Goal: Task Accomplishment & Management: Use online tool/utility

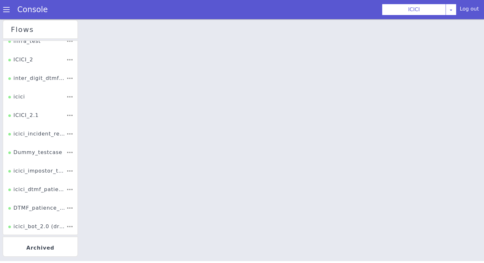
scroll to position [81, 0]
click at [32, 61] on div "ICICI_2" at bounding box center [20, 62] width 25 height 12
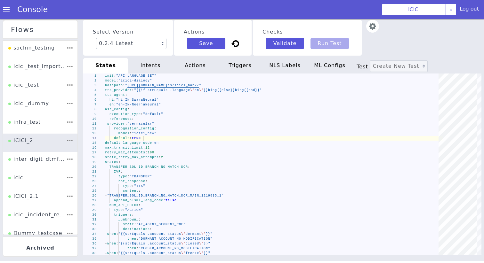
click at [196, 140] on div "default : true" at bounding box center [274, 138] width 338 height 5
type textarea "init: "API_LANGUAGE_SET" model: "icici-dialogy" basepath: "https://s3.ap-south-…"
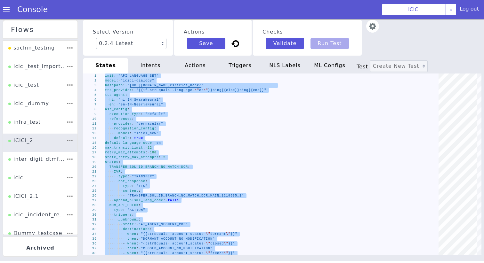
click at [156, 64] on div "intents" at bounding box center [150, 65] width 45 height 15
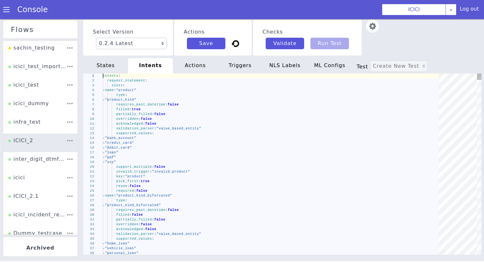
click at [169, 120] on div "overridden : false" at bounding box center [273, 119] width 340 height 5
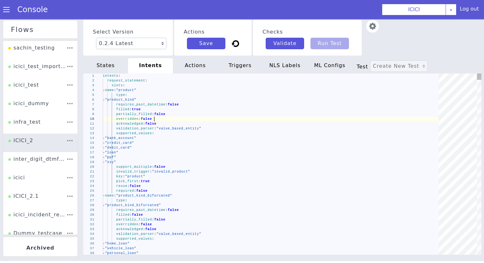
type textarea "intents: request_statement: slots: - name: "product" type: - "product_kind" req…"
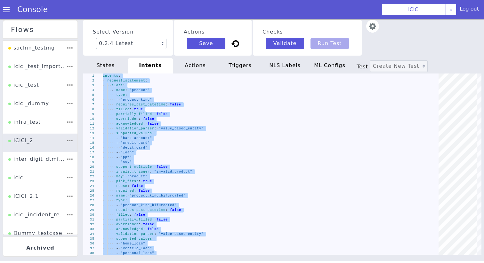
click at [206, 65] on div "actions" at bounding box center [195, 65] width 45 height 15
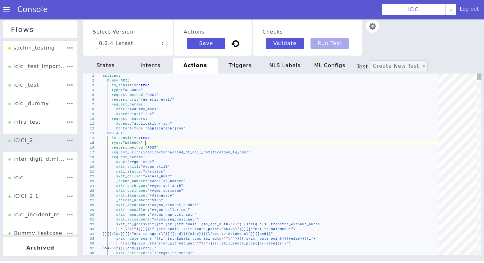
click at [200, 141] on div "type : "WEBHOOK"" at bounding box center [273, 143] width 340 height 5
type textarea "actions: Dummy API: is_sensitive: true type: "WEBHOOK" request_method: "POST" r…"
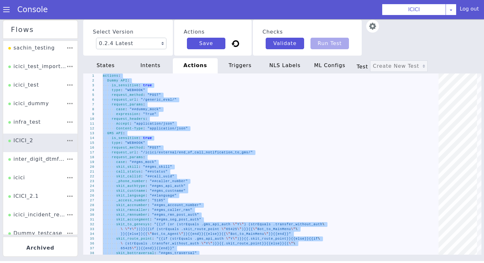
click at [236, 68] on div "triggers" at bounding box center [240, 65] width 45 height 15
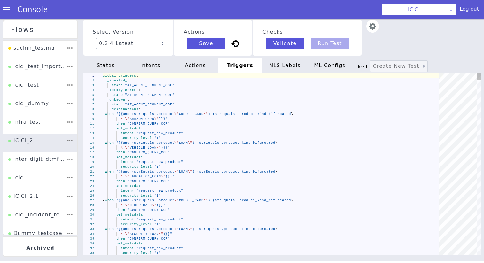
click at [217, 124] on div "then : "CONFIRM_QUERY_COF"" at bounding box center [273, 124] width 340 height 5
type textarea "global_triggers: _invalid_: state: "AT_AGENT_SEGMENT_COF" _iproxy_error_: state…"
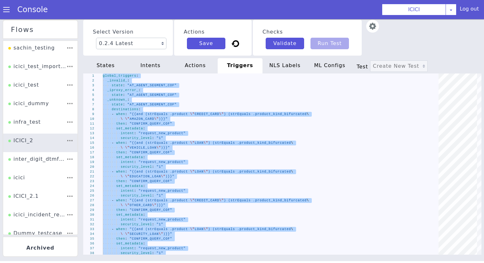
click at [285, 63] on div "NLS Labels" at bounding box center [284, 65] width 45 height 15
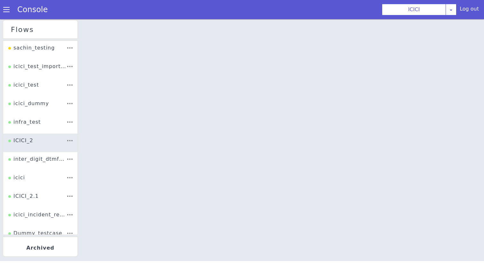
click at [254, 137] on div at bounding box center [282, 141] width 403 height 244
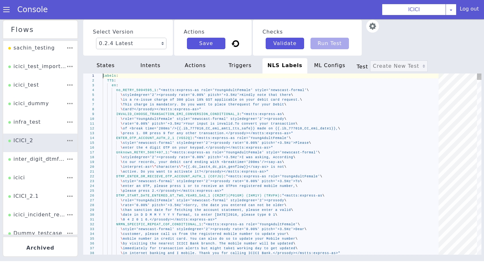
click at [254, 137] on span ""<mstts:express-as role='YoungAdultFemale'" at bounding box center [242, 139] width 94 height 4
type textarea "labels: TTS: en: no_RETRY_5094595_1: "<mstts:express-as role='YoungAdultFemale'…"
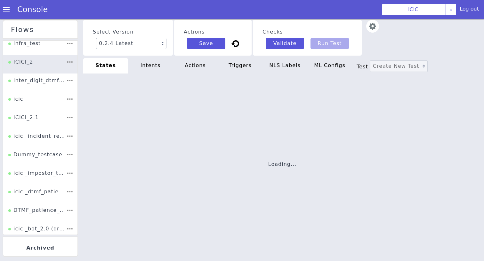
scroll to position [84, 0]
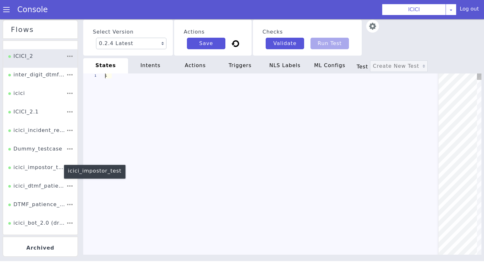
type textarea "init: "API_LANGUAGE_SET" model: "icici-dialogy" basepath: "[URL][DOMAIN_NAME]" …"
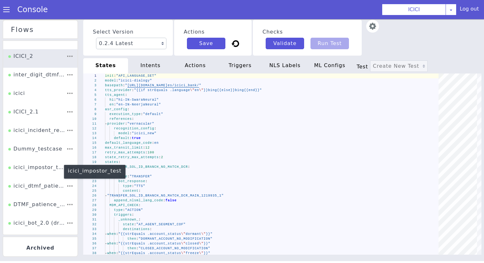
click at [41, 170] on div "icici_impostor_test" at bounding box center [37, 170] width 58 height 12
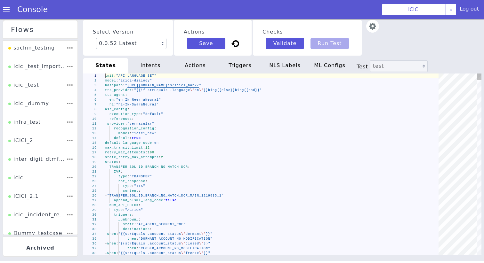
click at [187, 121] on div "references :" at bounding box center [274, 119] width 338 height 5
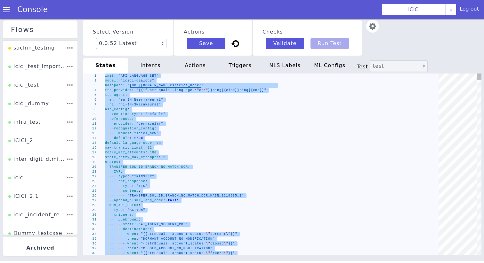
paste textarea "- "ib_931503_car_rmn_accstatcode""
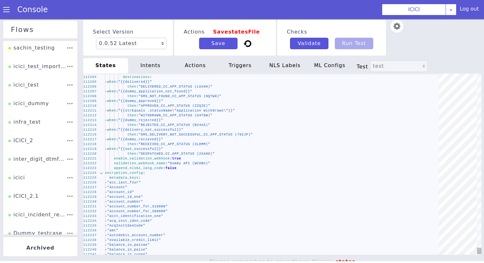
click at [101, 175] on div at bounding box center [101, 173] width 8 height 5
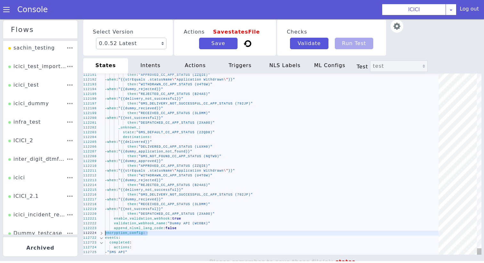
drag, startPoint x: 105, startPoint y: 239, endPoint x: 105, endPoint y: 235, distance: 3.8
type textarea "enable_validation_webhook: true validation_webhook_name: "Dummy API (WCOBX)" ap…"
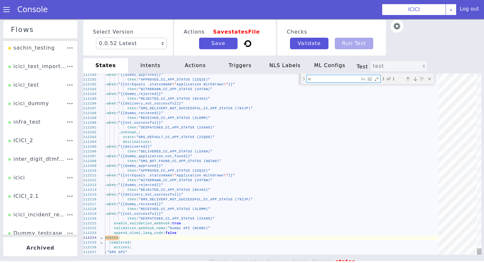
type textarea "en"
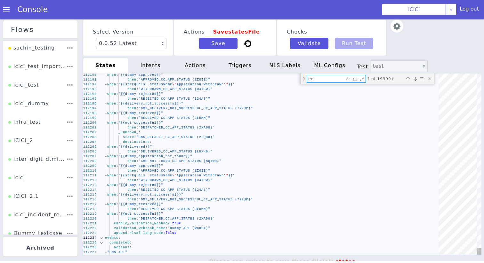
type textarea "init: "API_LANGUAGE_SET" model: "icici-dialogy" basepath: "[URL][DOMAIN_NAME]" …"
type textarea "enc"
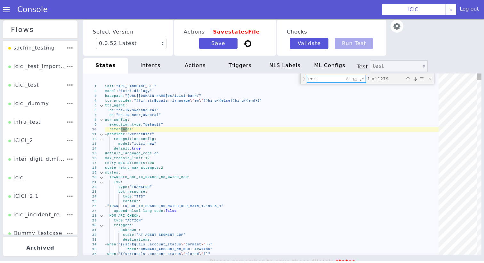
type textarea "state: "AT_AGENT_SEGMENT_COF" _success_: state: "FCRM_TAGGING_DCACT_CA_PINGEN" …"
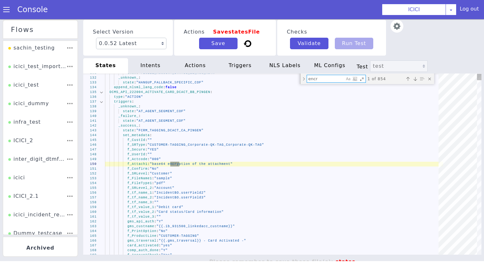
type textarea "encry"
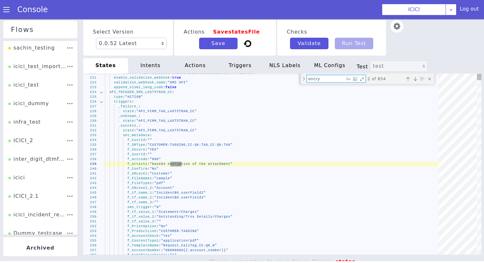
type textarea "context: "dtmf_range" metadata: "dtmf_otp_cc_pingen" append_nlsml_lang_code: fa…"
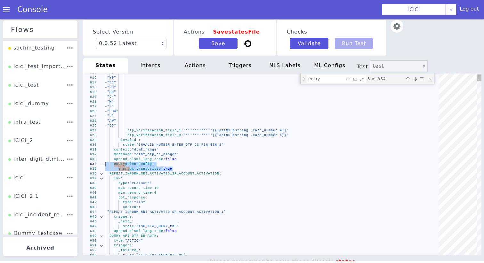
drag, startPoint x: 177, startPoint y: 169, endPoint x: 101, endPoint y: 164, distance: 75.3
click at [329, 74] on div "encry encry 3 of 854" at bounding box center [367, 79] width 134 height 11
click at [329, 78] on textarea "encry" at bounding box center [325, 78] width 37 height 7
paste textarea "encryption_config: encrypt_transcript: true"
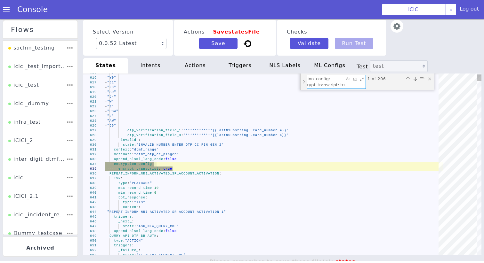
type textarea "encryption_config: encrypt_transcript: true"
click at [302, 83] on div "Toggle Replace mode" at bounding box center [304, 82] width 6 height 17
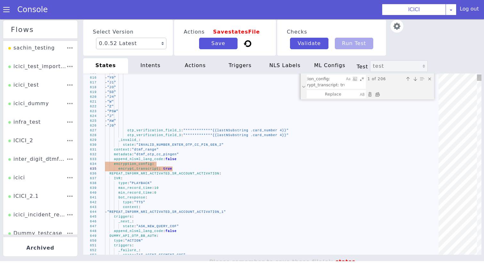
click at [378, 93] on div "Replace All (⌘Enter)" at bounding box center [377, 94] width 6 height 6
type textarea "context: "dtmf_range" metadata: "dtmf_otp_cc_pingen" append_nlsml_lang_code: fa…"
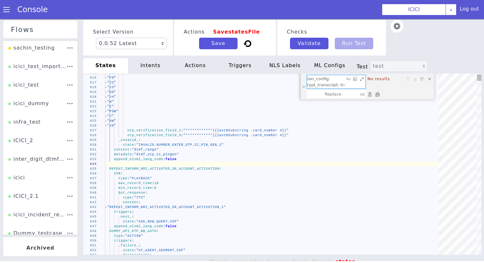
scroll to position [0, 0]
drag, startPoint x: 334, startPoint y: 77, endPoint x: 211, endPoint y: 77, distance: 123.2
click at [211, 77] on div "**********" at bounding box center [282, 164] width 398 height 181
type textarea "encryption_config: encrypt_transcript: true"
drag, startPoint x: 331, startPoint y: 86, endPoint x: 398, endPoint y: 119, distance: 74.8
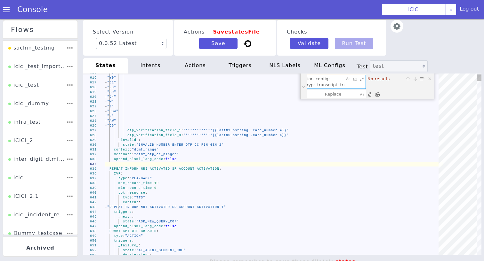
click at [398, 119] on div "**********" at bounding box center [282, 164] width 398 height 181
type textarea "state: "ASK_NEW_QUERY_COF" _confirm_: state: "DC_DELIVERED_REPEATED_AGAIN" appe…"
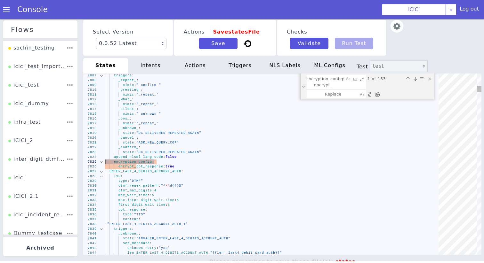
drag, startPoint x: 189, startPoint y: 164, endPoint x: 99, endPoint y: 162, distance: 90.3
drag, startPoint x: 183, startPoint y: 169, endPoint x: 103, endPoint y: 163, distance: 79.9
click at [322, 81] on textarea "encryption_config: encrypt_" at bounding box center [325, 81] width 37 height 13
paste textarea "bot_response: true"
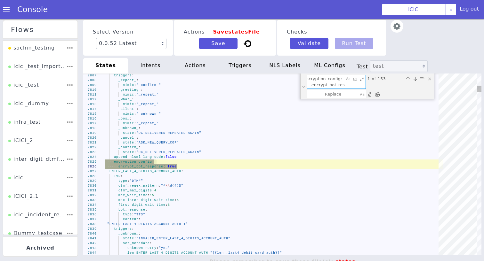
scroll to position [0, 25]
type textarea "encryption_config: encrypt_bot_response: true"
click at [303, 87] on div "Toggle Replace mode" at bounding box center [304, 87] width 6 height 26
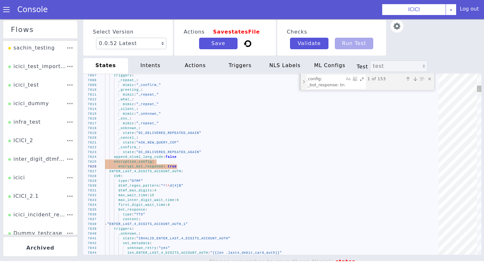
click at [303, 87] on div "Toggle Replace mode" at bounding box center [304, 82] width 6 height 17
click at [383, 95] on div at bounding box center [370, 94] width 126 height 8
click at [380, 95] on div "Replace All (⌘Enter)" at bounding box center [377, 94] width 6 height 6
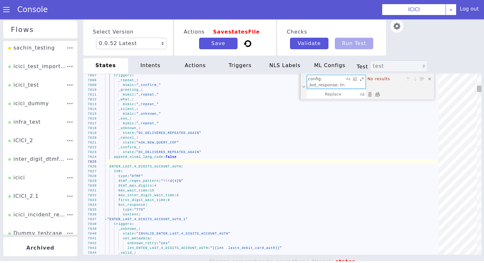
scroll to position [0, 0]
drag, startPoint x: 328, startPoint y: 80, endPoint x: 283, endPoint y: 79, distance: 45.1
click at [284, 79] on div "7807 7808 7809 7810 7811 7812 7813 7814 7815 7816 7817 7818 7819 7820 7821 7822…" at bounding box center [282, 164] width 398 height 181
type textarea "len_DTMF_INFORM_DC_BALANCE_ASK_AMOUNT_IN_RUPEES_C2P: "{{len .dmtf_calltopay_rup…"
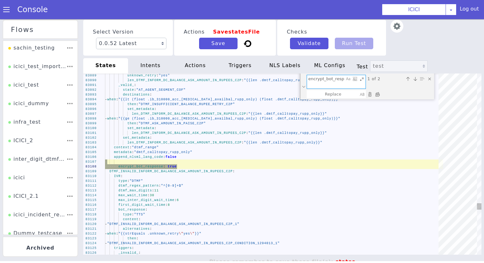
type textarea "encrypt_bot_response: true"
click at [377, 96] on div "Replace All (⌘Enter)" at bounding box center [377, 94] width 6 height 6
type textarea "len_DTMF_INFORM_DC_BALANCE_ASK_AMOUNT_IN_RUPEES_C2P: "{{len .dmtf_calltopay_rup…"
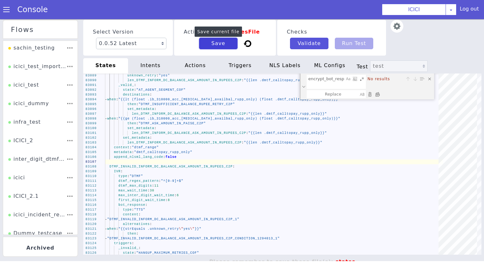
click at [228, 45] on button "Save" at bounding box center [218, 44] width 38 height 12
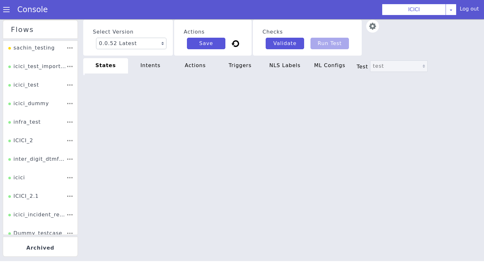
type textarea "len_DTMF_INFORM_DC_BALANCE_ASK_AMOUNT_IN_RUPEES_C2P: "{{len .dmtf_calltopay_rup…"
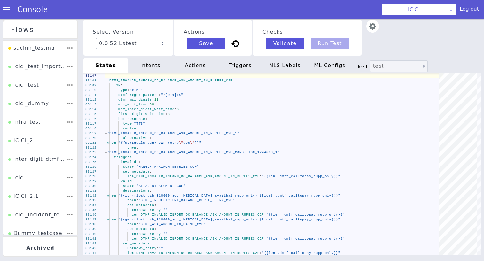
click at [162, 63] on div "intents" at bounding box center [150, 65] width 45 height 15
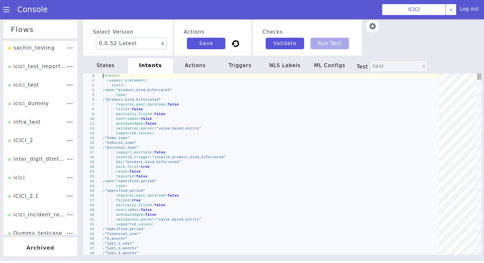
click at [166, 148] on div "- "personal_loan"" at bounding box center [273, 148] width 340 height 5
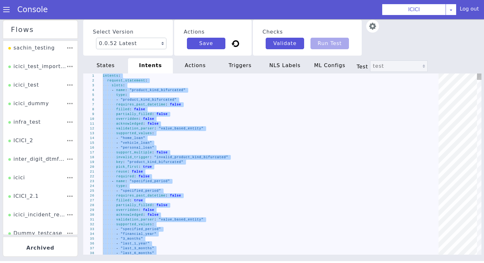
type textarea "intent: "request_new_product" security_level: "1" set_metadata: intent: "reques…"
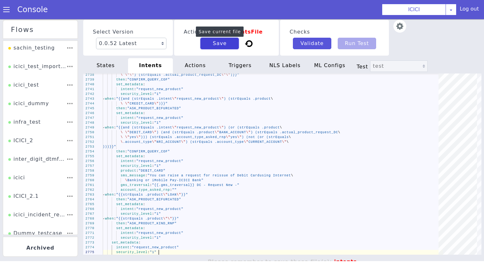
click at [229, 45] on button "Save" at bounding box center [219, 44] width 38 height 12
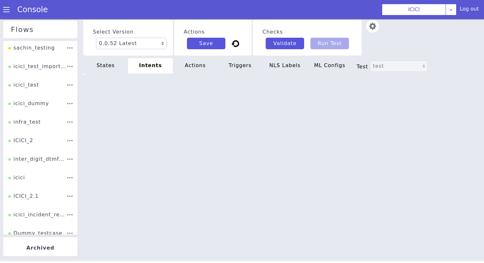
type textarea "intent: "request_new_product" security_level: "1" set_metadata: intent: "reques…"
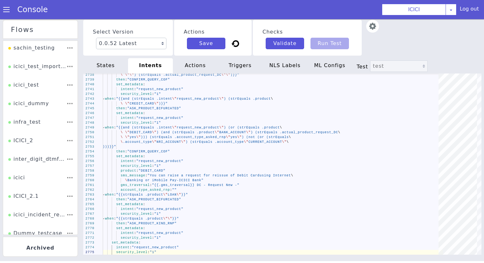
click at [203, 66] on div "actions" at bounding box center [195, 65] width 45 height 15
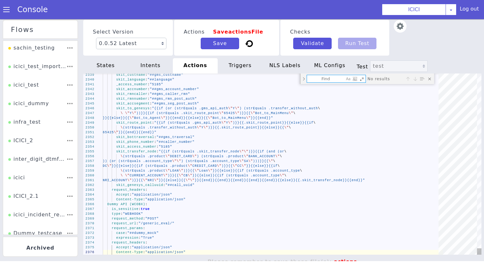
type textarea "actions: Dummy API: is_sensitive: true type: "WEBHOOK" request_method: "POST" r…"
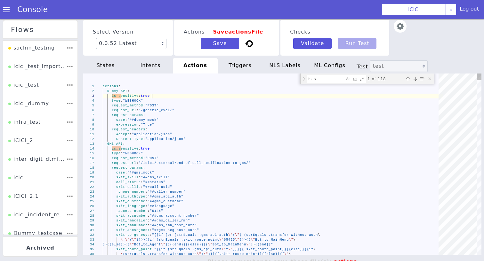
drag, startPoint x: 158, startPoint y: 96, endPoint x: 55, endPoint y: 96, distance: 102.4
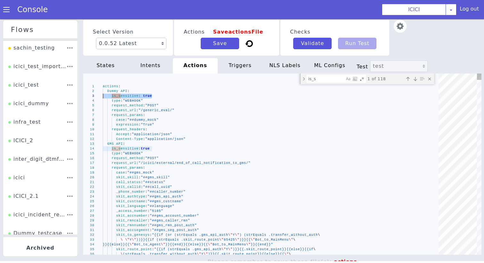
click at [332, 78] on textarea "is_s" at bounding box center [325, 78] width 37 height 7
paste textarea "is_sensitive: true"
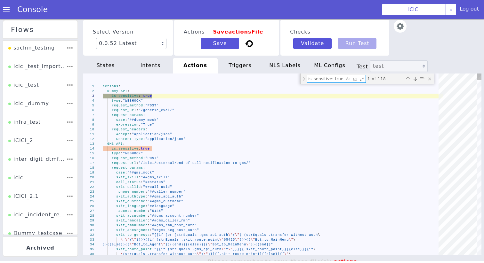
click at [300, 81] on div at bounding box center [300, 79] width 1 height 11
type textarea "is_sensitive: true"
click at [301, 81] on div "Toggle Replace mode" at bounding box center [304, 79] width 6 height 11
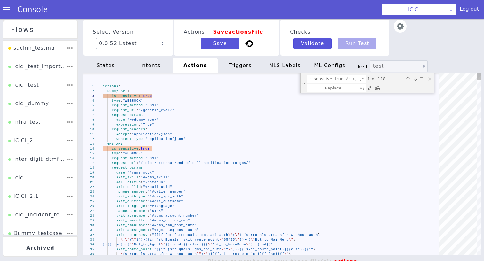
click at [377, 86] on div "Replace All (⌘Enter)" at bounding box center [377, 88] width 6 height 6
type textarea "actions: Dummy API: type: "WEBHOOK" request_method: "POST" request_url: "/gener…"
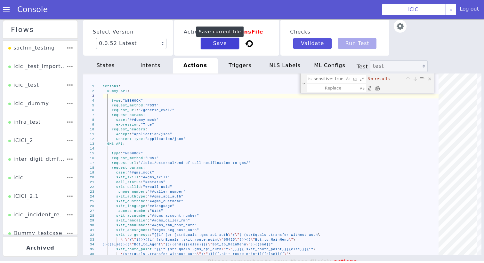
click at [223, 47] on button "Save" at bounding box center [220, 44] width 38 height 12
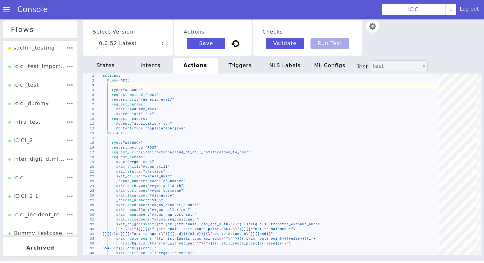
click at [246, 56] on div "Select Version 0.0.52 Latest 0.0.51 0.0.50 0.0.49 Current 0.0.48 0.0.47 0.0.46 …" at bounding box center [282, 141] width 398 height 244
click at [245, 64] on div "triggers" at bounding box center [240, 65] width 45 height 15
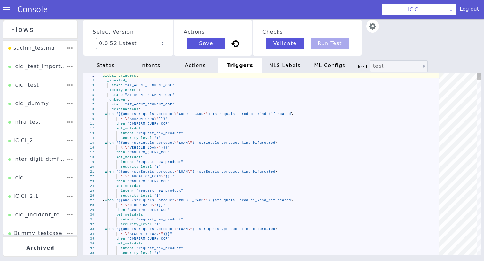
drag, startPoint x: 238, startPoint y: 76, endPoint x: 225, endPoint y: 115, distance: 41.0
click at [225, 115] on span ") (strEquals .product_kind_bifurcated" at bounding box center [249, 115] width 83 height 4
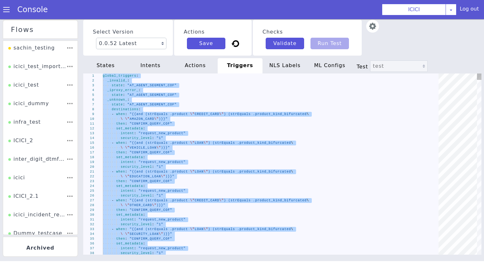
type textarea "security_level: "1""
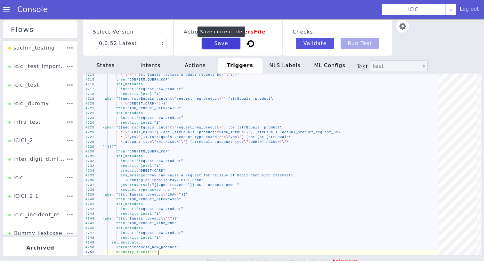
click at [234, 45] on button "Save" at bounding box center [221, 44] width 38 height 12
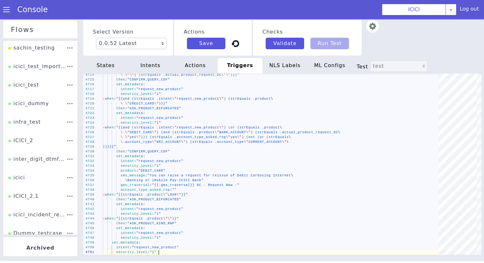
scroll to position [0, 56]
click at [283, 74] on div at bounding box center [260, 75] width 355 height 2
click at [283, 66] on div "NLS Labels" at bounding box center [284, 65] width 45 height 15
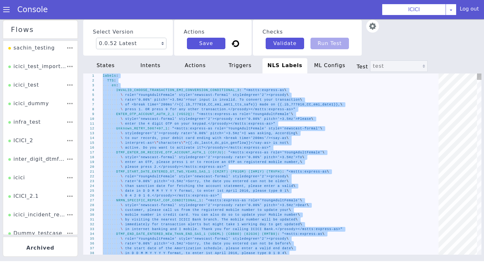
type textarea "तो 1 दबाएँ। \nअन्यथा, मोबाइल नंबर enter करने के लिए 2 दबाएँ।</prosody></mstts:e…"
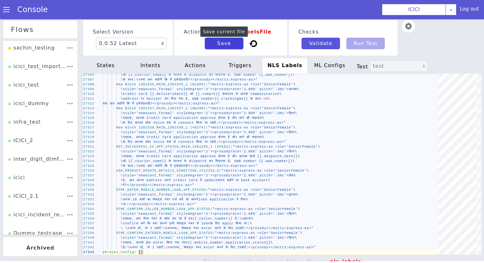
click at [223, 45] on button "Save" at bounding box center [224, 44] width 38 height 12
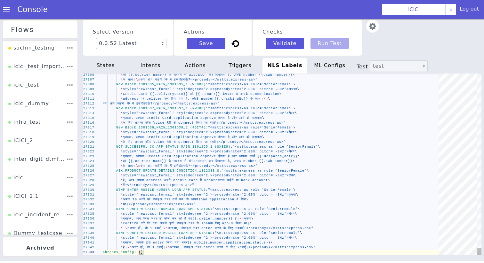
scroll to position [0, 40]
click at [6, 12] on span at bounding box center [6, 9] width 6 height 6
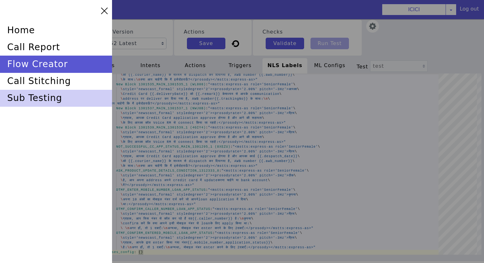
click at [39, 100] on div "sub testing" at bounding box center [56, 98] width 112 height 17
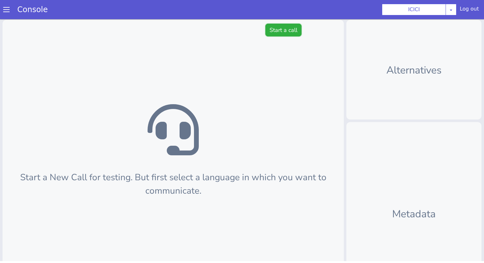
click at [275, 36] on button "Start a call" at bounding box center [283, 30] width 36 height 13
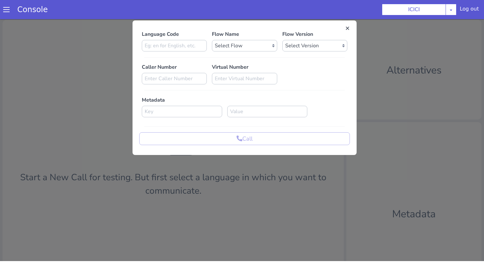
click at [191, 30] on p "Language Code" at bounding box center [174, 34] width 65 height 8
click at [191, 42] on input at bounding box center [174, 46] width 65 height 12
type input "en"
click at [247, 47] on select "Select Flow sachin_testing icici_test_import_1 icici_test icici_dummy infra_tes…" at bounding box center [244, 46] width 65 height 12
select select "b03a4faf-32c3-4c7e-b817-7f3662e43ade"
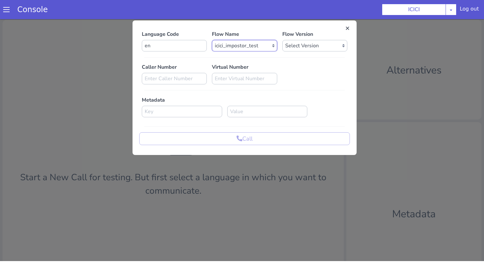
click at [212, 40] on select "Select Flow sachin_testing icici_test_import_1 icici_test icici_dummy infra_tes…" at bounding box center [244, 46] width 65 height 12
click at [285, 53] on div "Language Code en Flow Name Select Flow sachin_testing icici_test_import_1 icici…" at bounding box center [244, 87] width 211 height 115
click at [287, 44] on select "Select Version 0.0.52 0.0.51 0.0.50 0.0.49 0.0.48 0.0.47 0.0.46 0.0.45 0.0.44 0…" at bounding box center [314, 46] width 65 height 12
select select "0.0.52"
click at [282, 40] on select "Select Version 0.0.52 0.0.51 0.0.50 0.0.49 0.0.48 0.0.47 0.0.46 0.0.45 0.0.44 0…" at bounding box center [314, 46] width 65 height 12
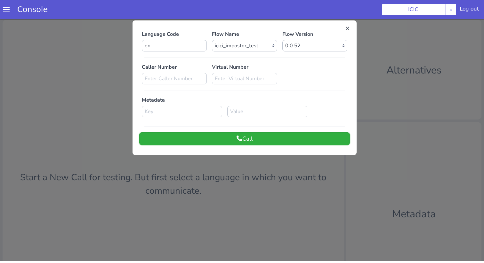
click at [280, 138] on button "Call" at bounding box center [244, 138] width 211 height 13
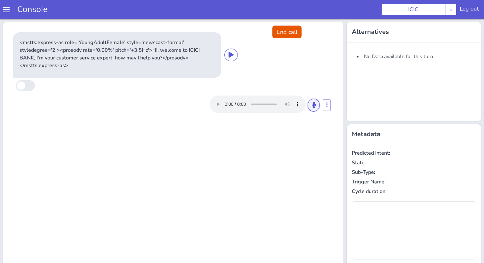
click at [316, 103] on button at bounding box center [314, 105] width 12 height 13
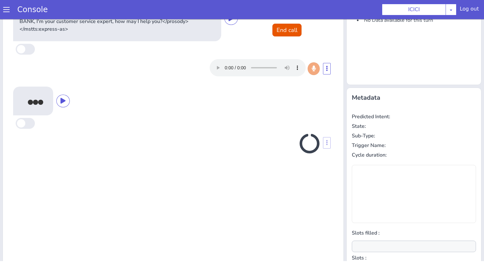
scroll to position [63, 0]
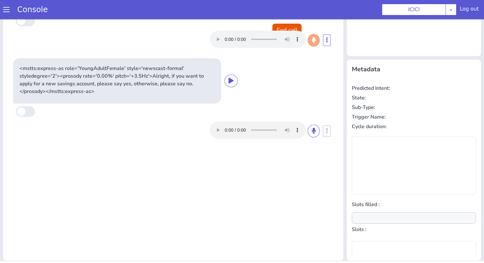
type input "product"
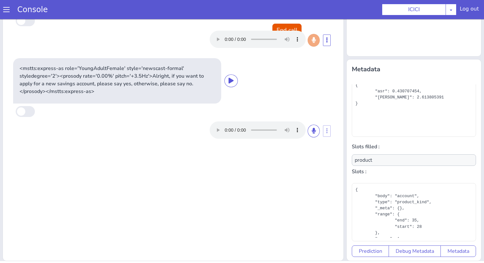
scroll to position [0, 0]
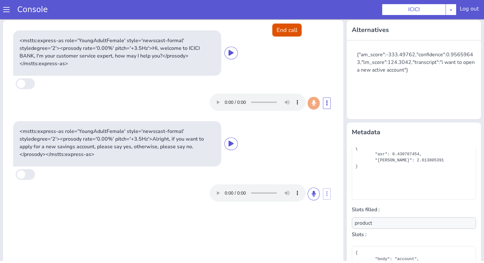
click at [291, 31] on button "End call" at bounding box center [286, 30] width 29 height 13
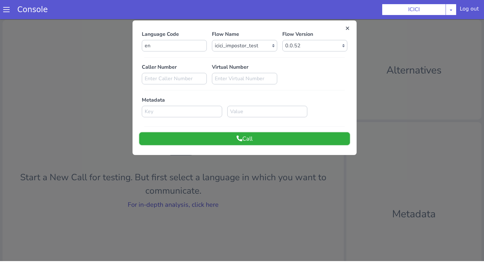
click at [238, 139] on icon at bounding box center [239, 139] width 6 height 6
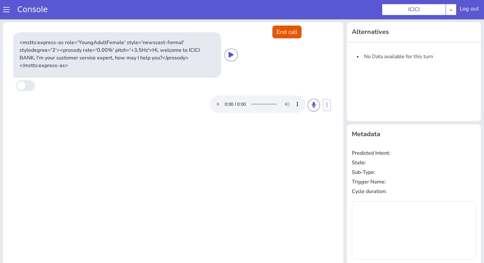
click at [307, 103] on div at bounding box center [265, 104] width 110 height 17
click at [310, 103] on button at bounding box center [314, 105] width 12 height 13
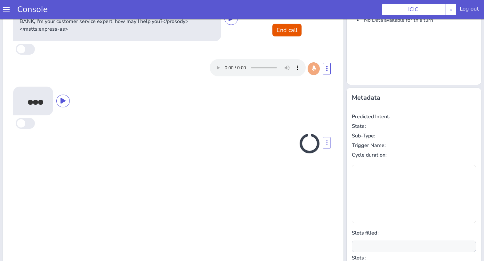
scroll to position [63, 0]
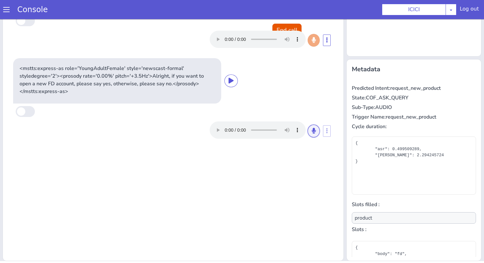
click at [312, 130] on icon at bounding box center [314, 131] width 4 height 6
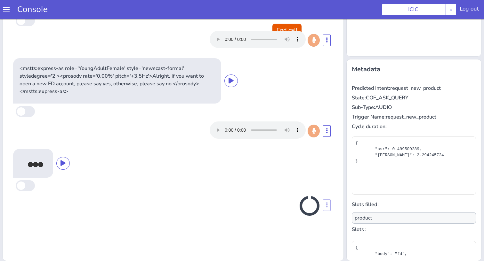
type input "null"
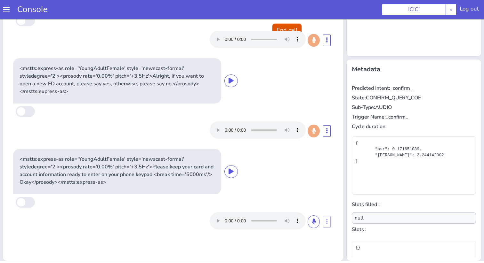
click at [296, 24] on button "End call" at bounding box center [286, 30] width 29 height 13
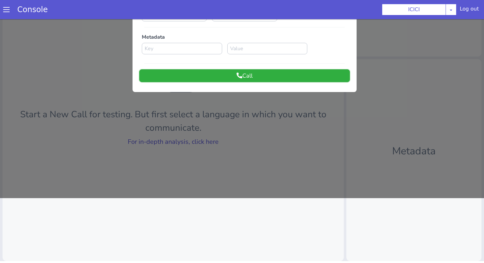
click at [232, 76] on button "Call" at bounding box center [244, 75] width 211 height 13
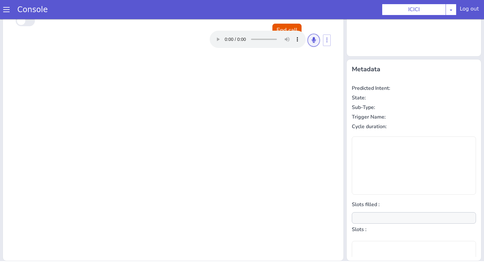
click at [311, 42] on button at bounding box center [314, 40] width 12 height 13
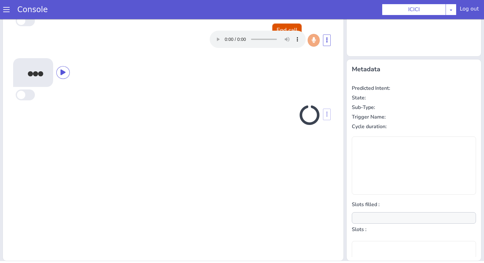
click at [279, 28] on button "End call" at bounding box center [286, 30] width 29 height 13
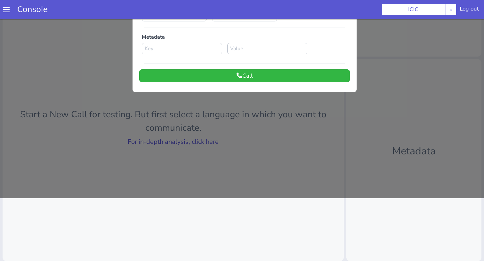
click at [203, 147] on div at bounding box center [242, 76] width 484 height 244
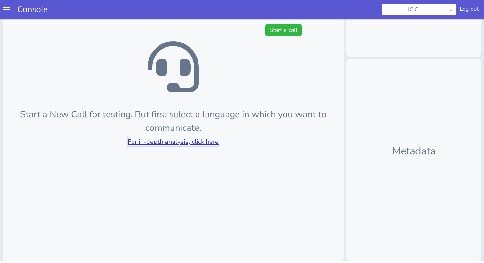
click at [204, 143] on link "For in-depth analysis, click here" at bounding box center [173, 142] width 91 height 9
